Goal: Task Accomplishment & Management: Use online tool/utility

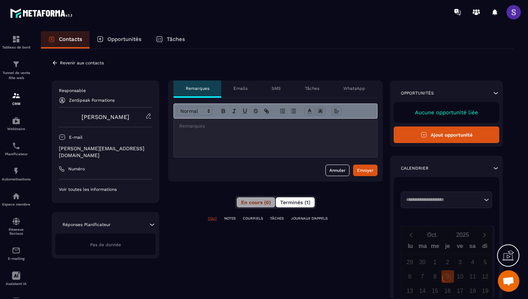
click at [298, 201] on span "Terminés (1)" at bounding box center [295, 202] width 30 height 6
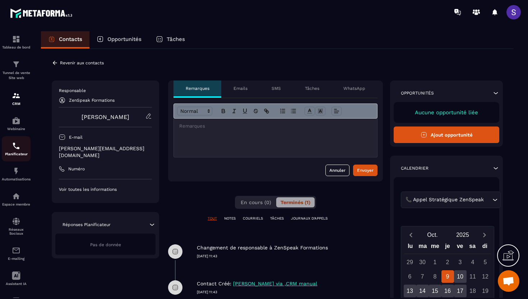
click at [16, 152] on div "Planificateur" at bounding box center [16, 148] width 29 height 14
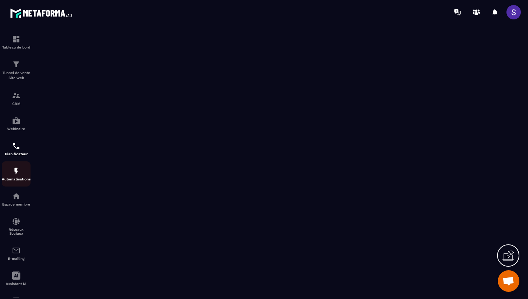
click at [13, 175] on img at bounding box center [16, 171] width 9 height 9
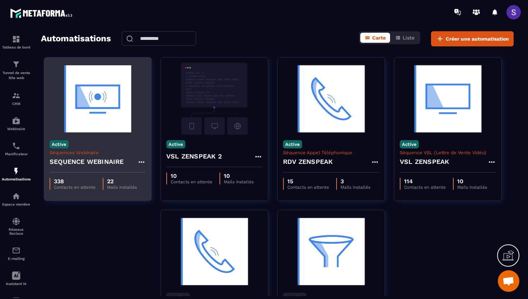
click at [94, 154] on p "Séquences Webinaire" at bounding box center [98, 152] width 96 height 5
click at [97, 125] on img at bounding box center [98, 99] width 96 height 72
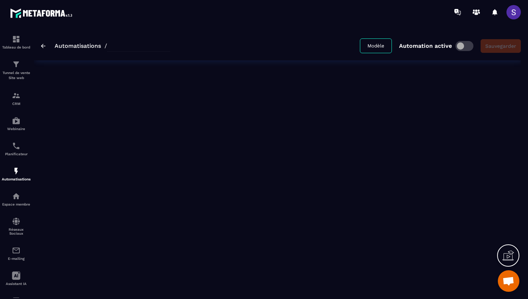
type input "**********"
